Goal: Information Seeking & Learning: Learn about a topic

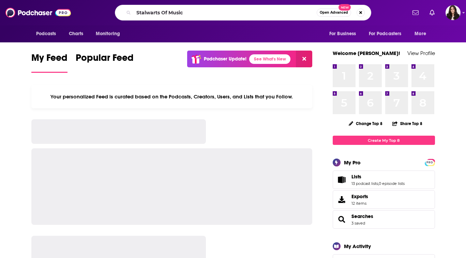
type input "Stalwarts Of Music"
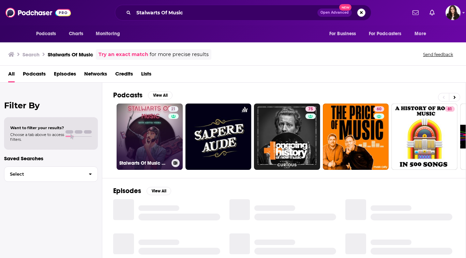
click at [159, 108] on link "21 Stalwarts Of Music with [PERSON_NAME]" at bounding box center [150, 136] width 66 height 66
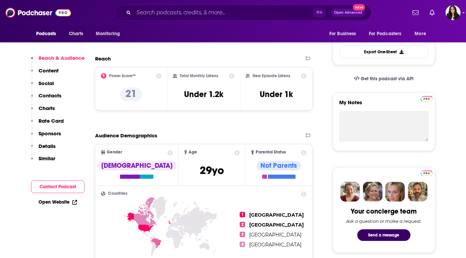
scroll to position [196, 0]
